Goal: Information Seeking & Learning: Learn about a topic

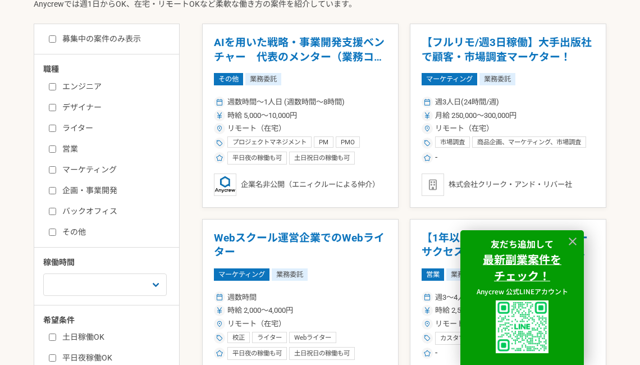
scroll to position [225, 0]
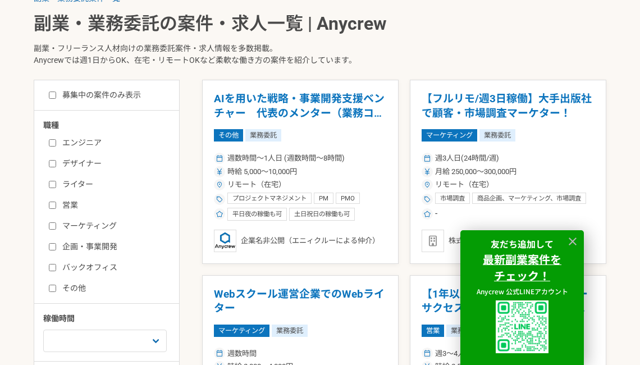
click at [49, 271] on label "バックオフィス" at bounding box center [113, 268] width 129 height 12
click at [49, 271] on input "バックオフィス" at bounding box center [52, 267] width 7 height 7
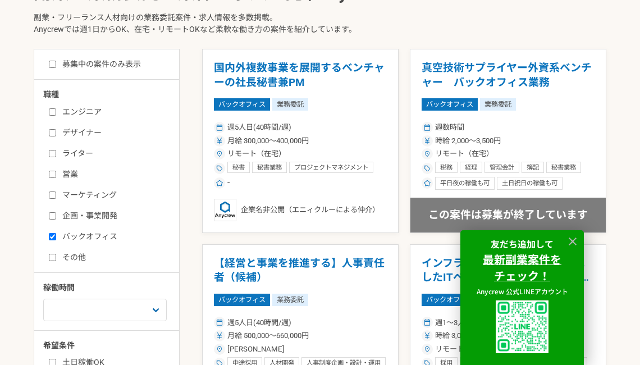
scroll to position [281, 0]
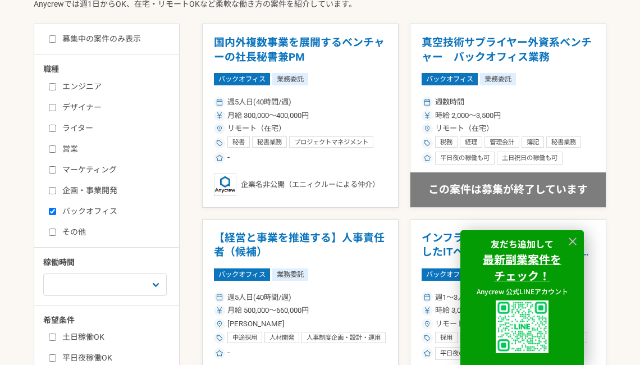
click at [56, 211] on input "バックオフィス" at bounding box center [52, 211] width 7 height 7
checkbox input "false"
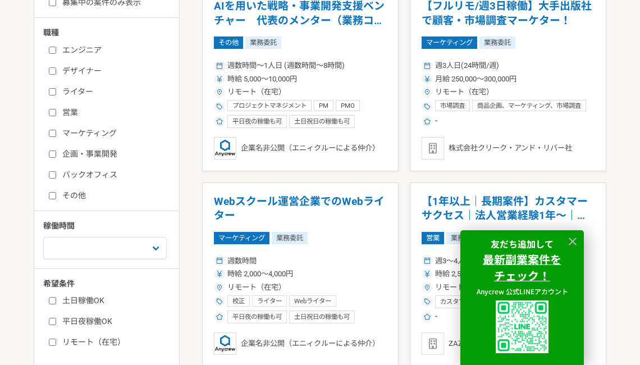
scroll to position [393, 0]
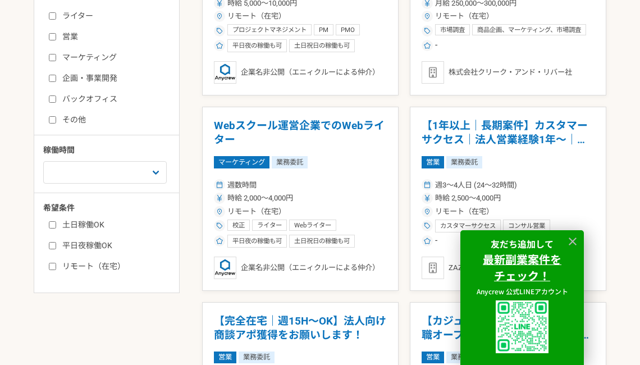
click at [69, 228] on label "土日稼働OK" at bounding box center [113, 225] width 129 height 12
click at [56, 228] on input "土日稼働OK" at bounding box center [52, 224] width 7 height 7
checkbox input "true"
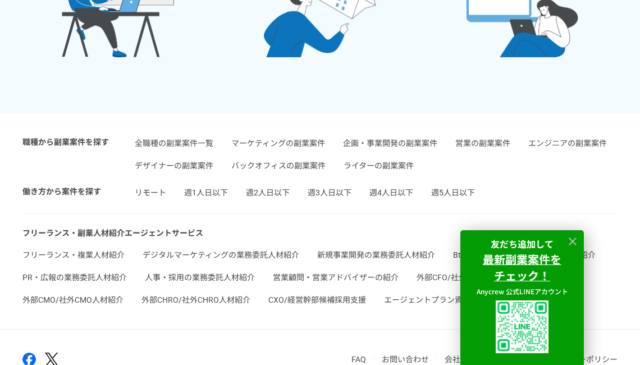
scroll to position [2640, 0]
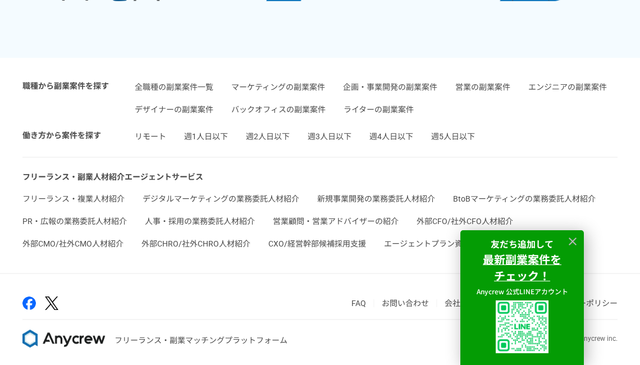
click at [200, 141] on link "週1人日以下" at bounding box center [206, 136] width 44 height 9
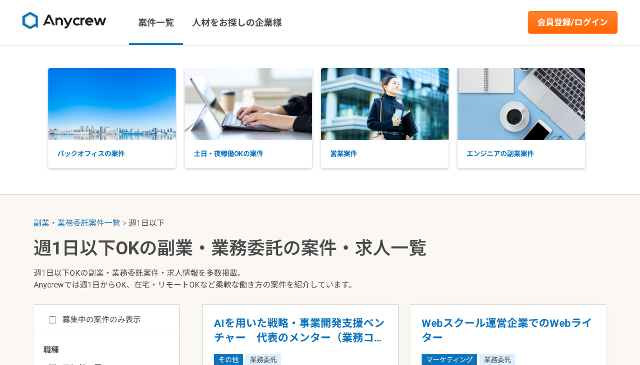
select select "1"
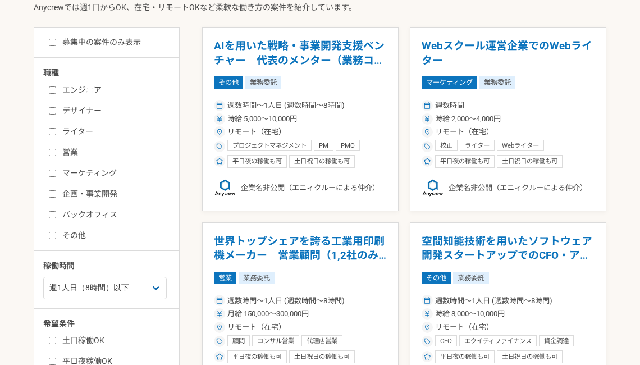
scroll to position [281, 0]
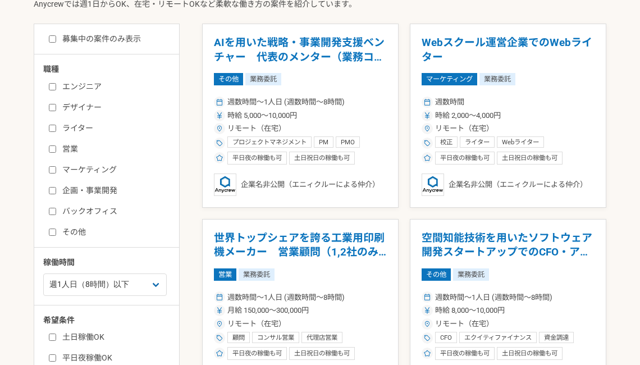
click at [74, 210] on label "バックオフィス" at bounding box center [113, 212] width 129 height 12
click at [56, 210] on input "バックオフィス" at bounding box center [52, 211] width 7 height 7
checkbox input "true"
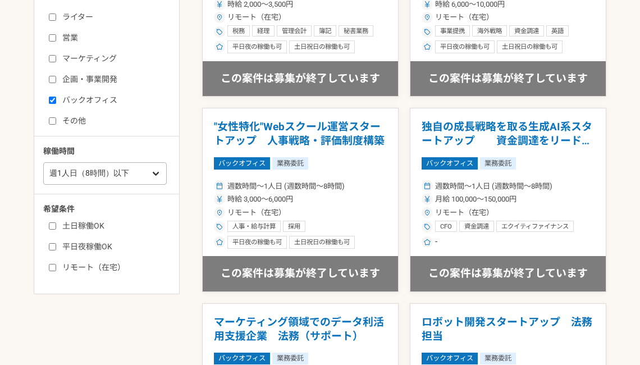
scroll to position [393, 0]
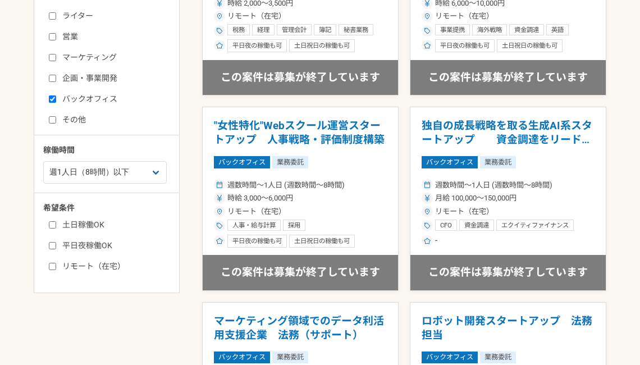
click at [78, 217] on div "土日稼働OK 平日夜稼働OK リモート（在宅）" at bounding box center [110, 244] width 135 height 57
click at [79, 230] on label "土日稼働OK" at bounding box center [113, 225] width 129 height 12
click at [56, 229] on input "土日稼働OK" at bounding box center [52, 224] width 7 height 7
checkbox input "true"
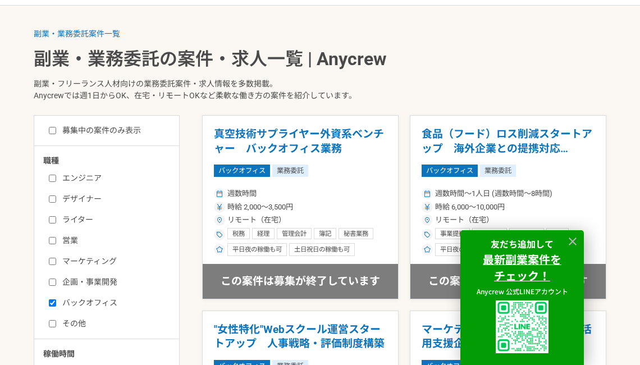
scroll to position [56, 0]
